Goal: Information Seeking & Learning: Learn about a topic

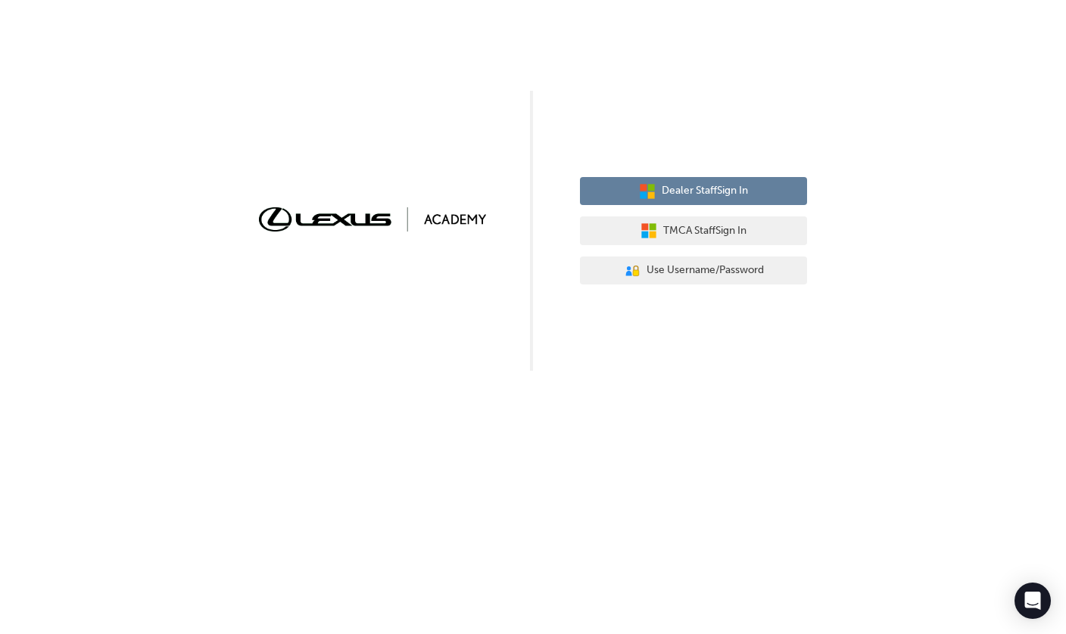
click at [615, 184] on button "Dealer Staff Sign In" at bounding box center [693, 191] width 227 height 29
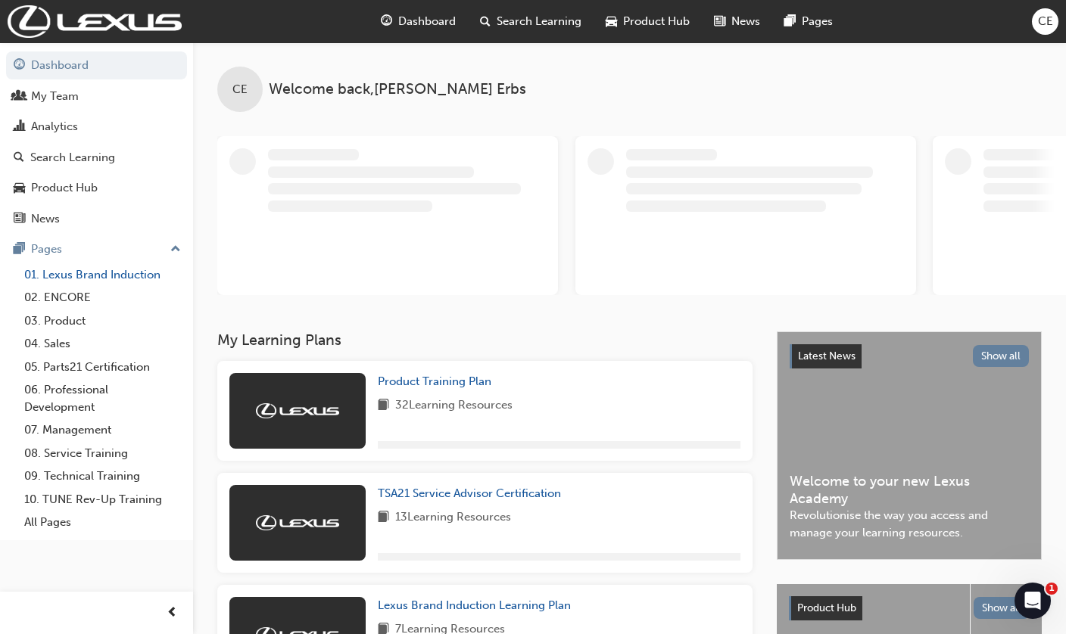
click at [78, 270] on link "01. Lexus Brand Induction" at bounding box center [102, 274] width 169 height 23
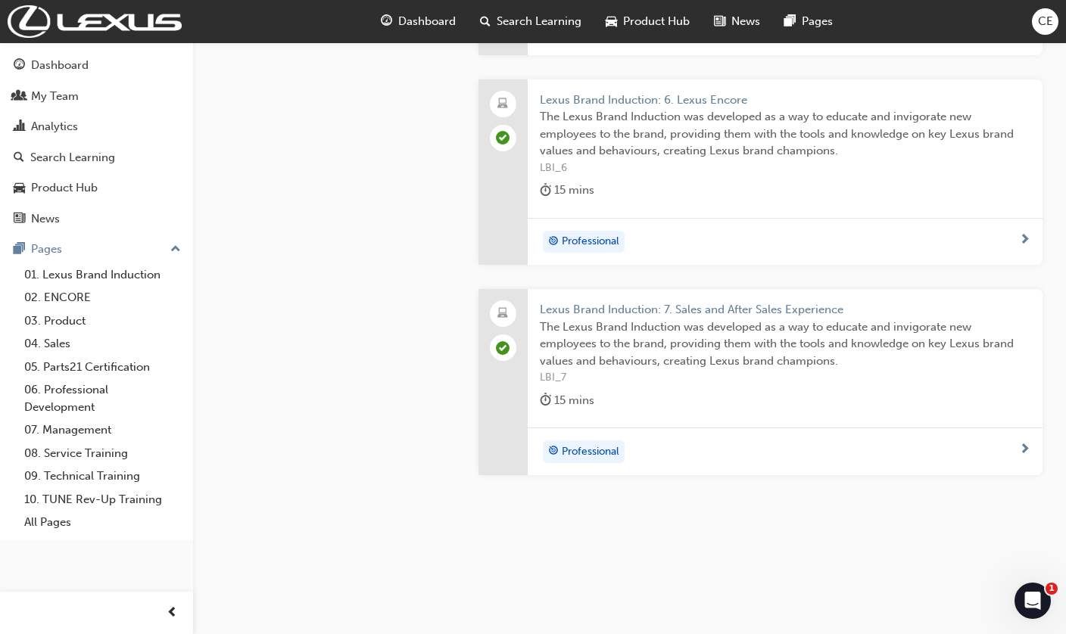
scroll to position [1418, 0]
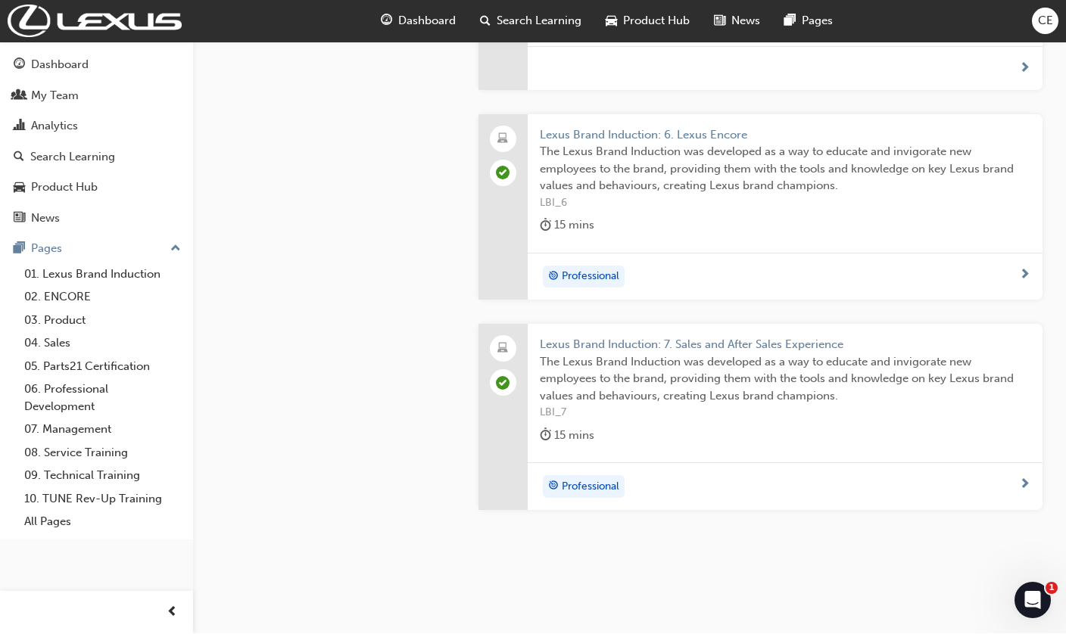
click at [816, 337] on span "Lexus Brand Induction: 7. Sales and After Sales Experience" at bounding box center [785, 345] width 491 height 17
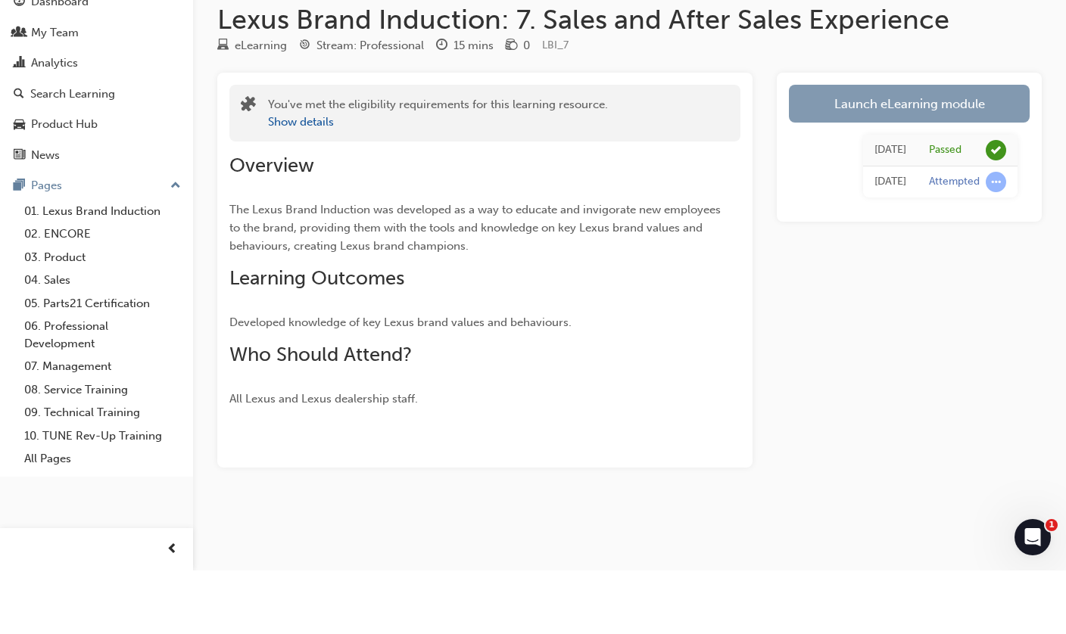
click at [999, 148] on link "Launch eLearning module" at bounding box center [909, 167] width 241 height 38
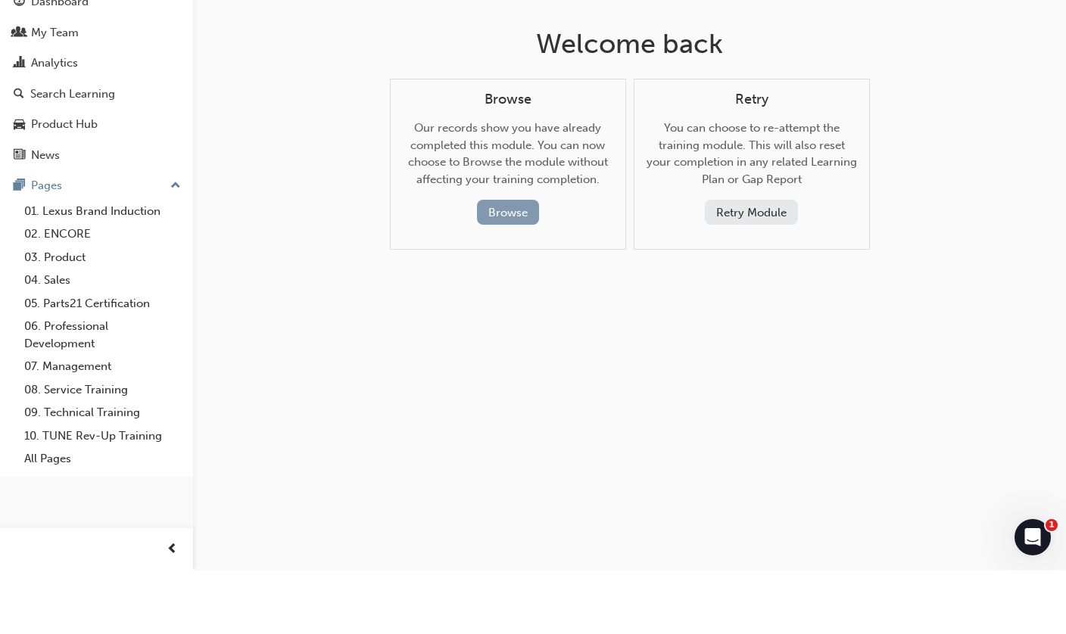
click at [514, 263] on button "Browse" at bounding box center [508, 275] width 62 height 25
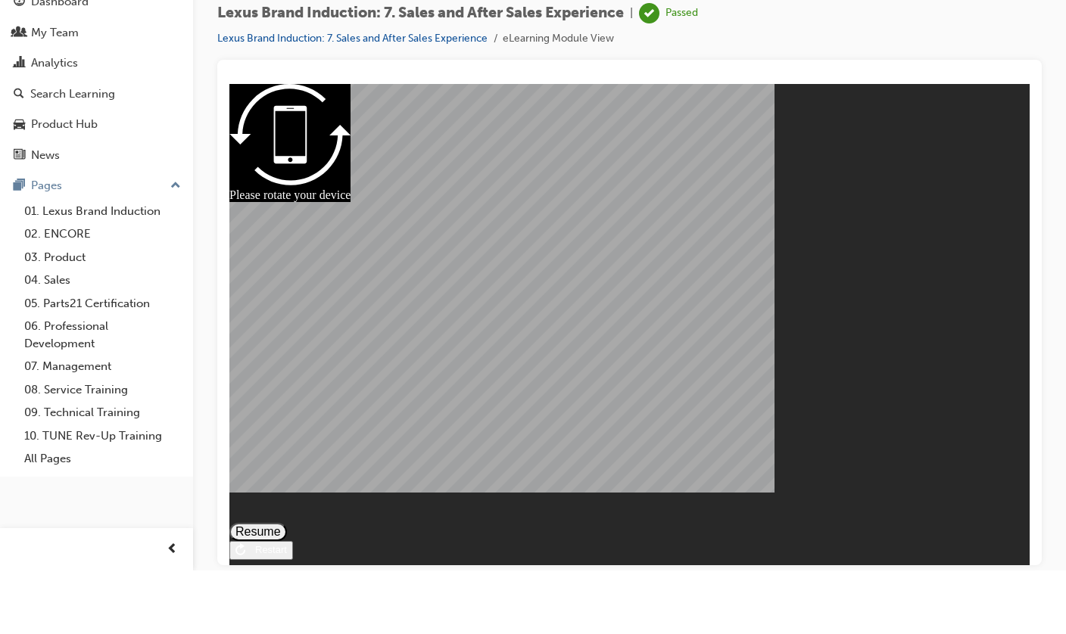
click at [287, 522] on button "Resume" at bounding box center [258, 531] width 58 height 18
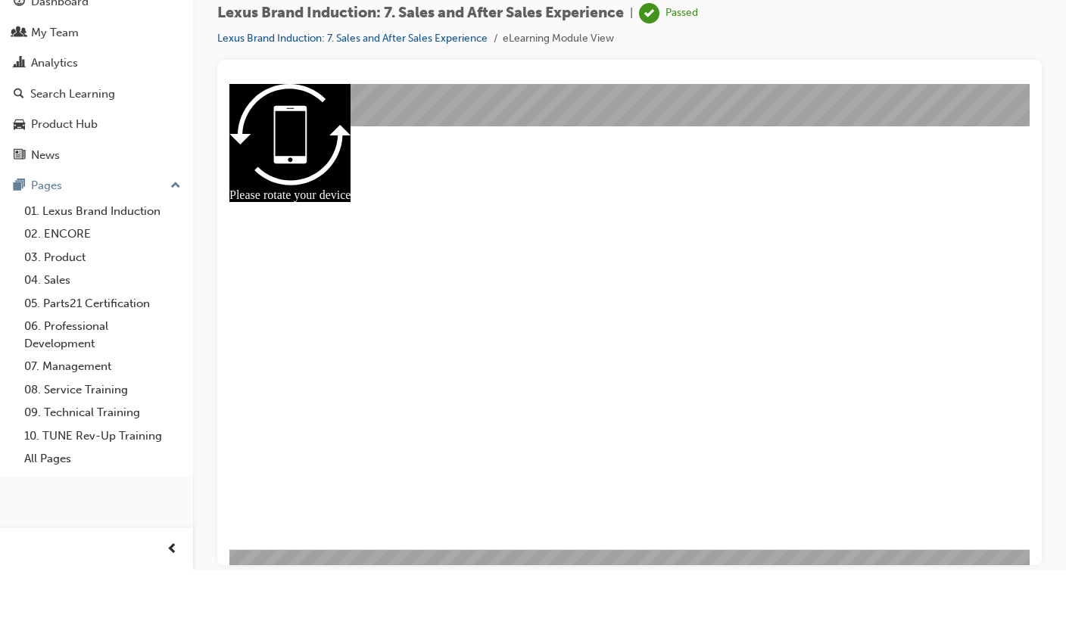
click at [377, 95] on link "Lexus Brand Induction: 7. Sales and After Sales Experience" at bounding box center [352, 101] width 270 height 13
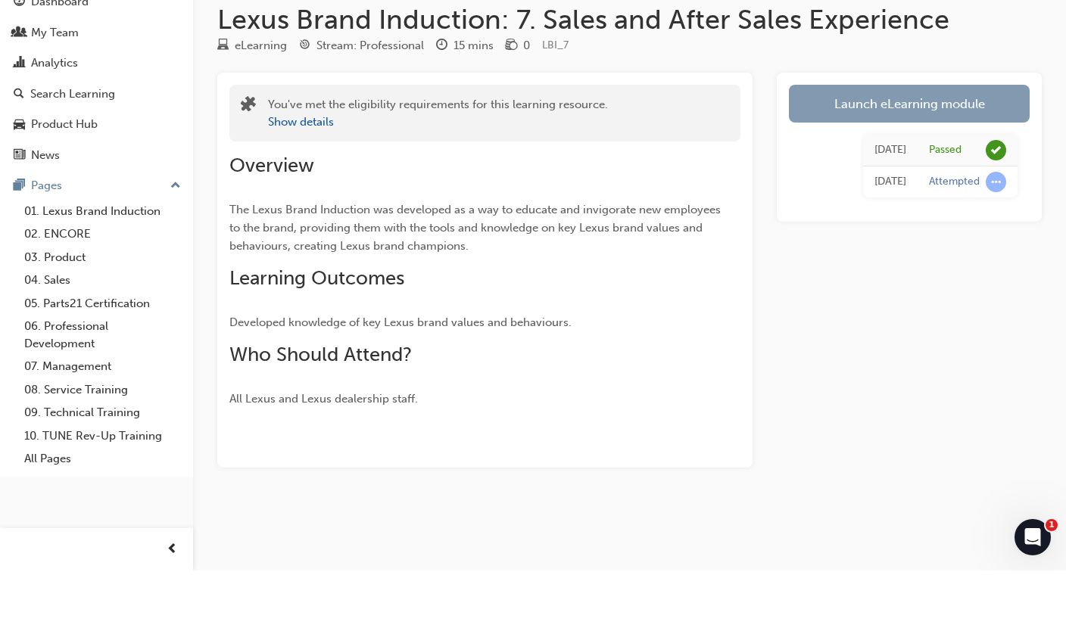
click at [816, 148] on link "Launch eLearning module" at bounding box center [909, 167] width 241 height 38
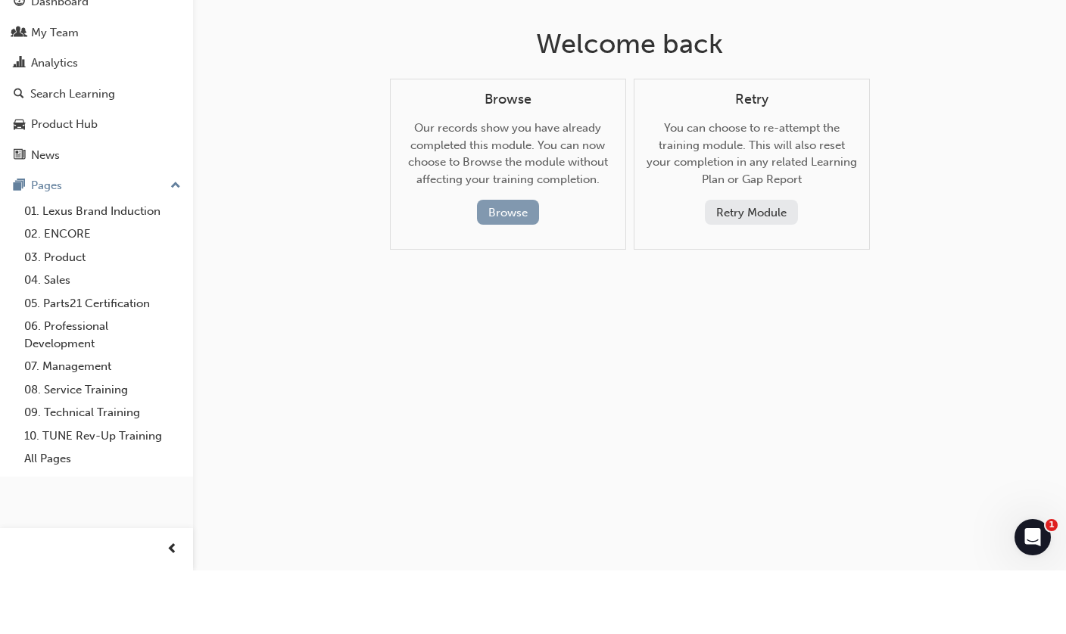
click at [512, 263] on button "Browse" at bounding box center [508, 275] width 62 height 25
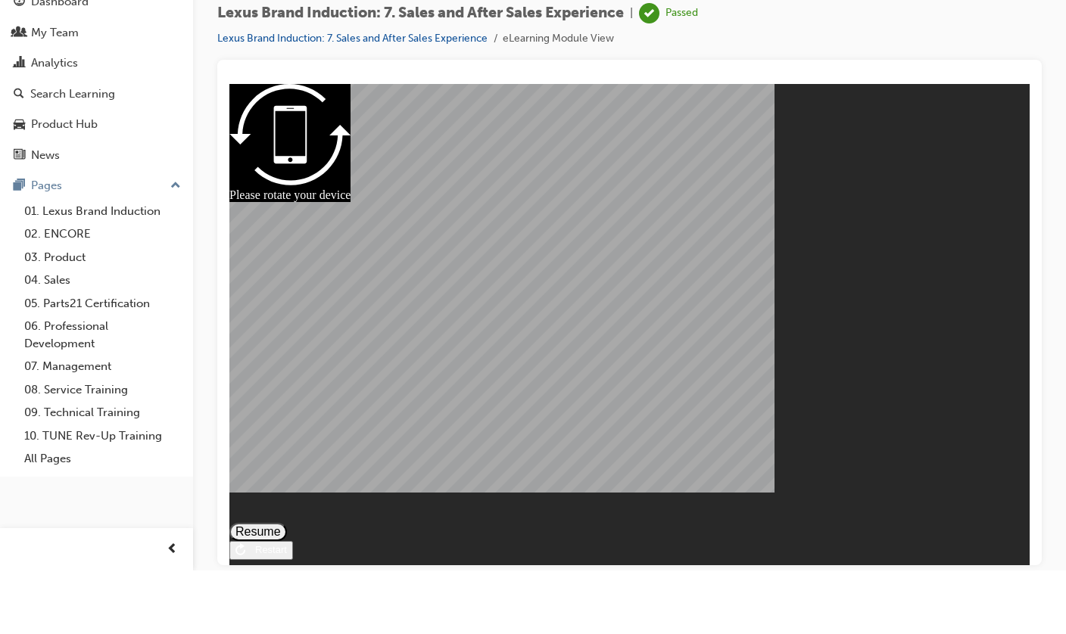
click at [287, 544] on div "Restart" at bounding box center [266, 549] width 42 height 11
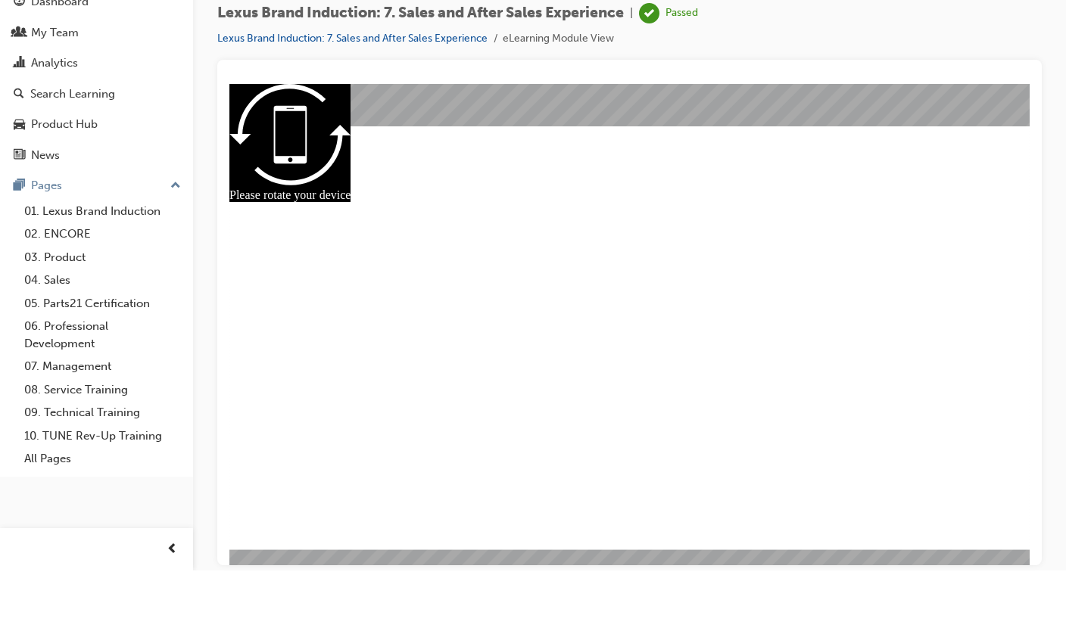
drag, startPoint x: 623, startPoint y: 450, endPoint x: 597, endPoint y: 450, distance: 25.7
